Goal: Obtain resource: Obtain resource

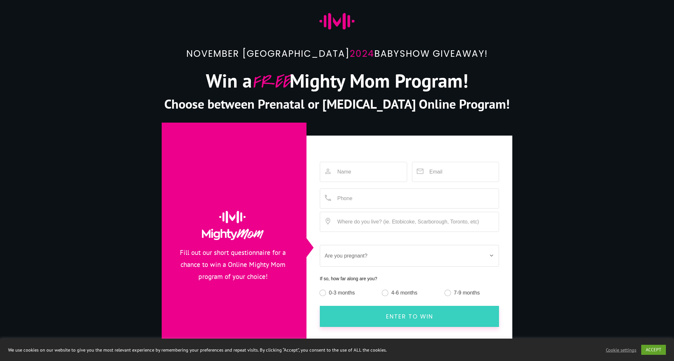
drag, startPoint x: 342, startPoint y: 62, endPoint x: 400, endPoint y: 62, distance: 58.7
click at [400, 62] on p "November Vancouver 2024 Babyshow giveaway!" at bounding box center [337, 58] width 350 height 24
click at [351, 76] on span "Win a FREE Mighty Mom Program!" at bounding box center [337, 80] width 262 height 24
click at [212, 38] on div "November Vancouver 2024 Babyshow giveaway!" at bounding box center [337, 53] width 350 height 34
click at [321, 60] on p "November Vancouver 2024 Babyshow giveaway!" at bounding box center [337, 58] width 350 height 24
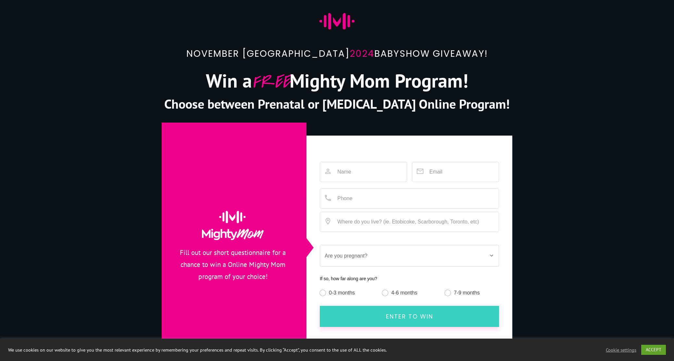
click at [446, 76] on span "Win a FREE Mighty Mom Program!" at bounding box center [337, 80] width 262 height 24
